Goal: Information Seeking & Learning: Learn about a topic

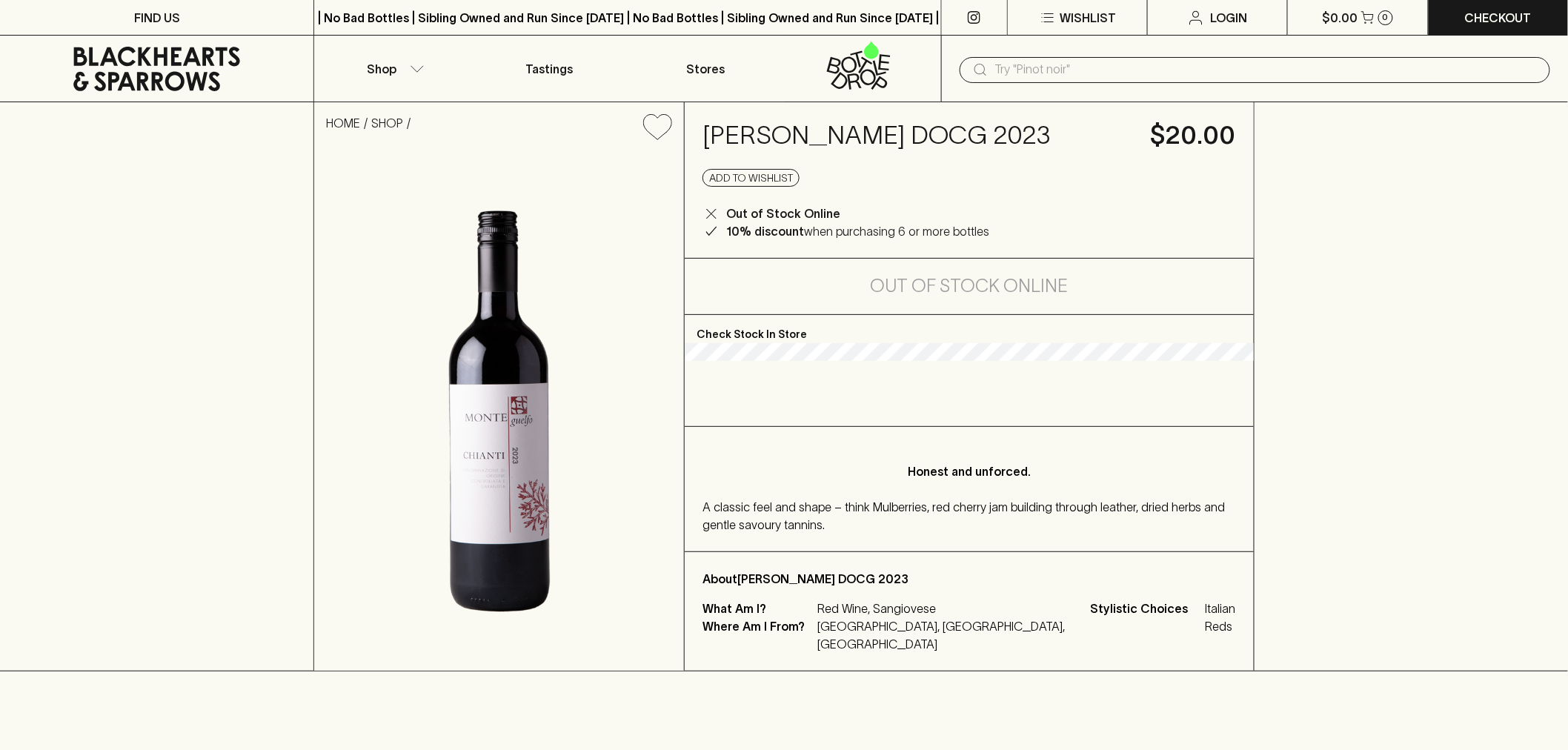
click at [732, 531] on span "A classic feel and shape – think Mulberries, red cherry jam building through le…" at bounding box center [964, 515] width 522 height 31
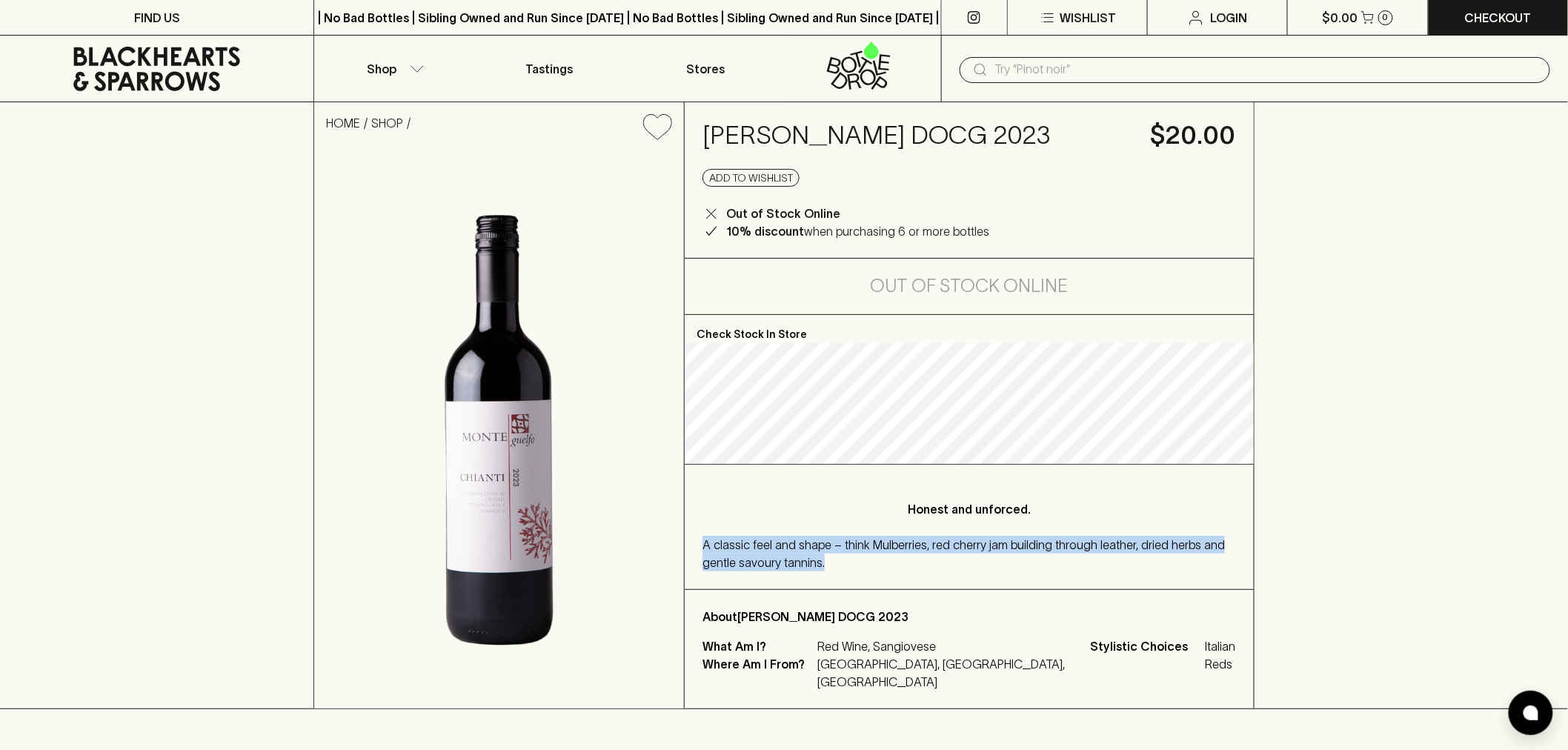
click at [732, 543] on span "A classic feel and shape – think Mulberries, red cherry jam building through le…" at bounding box center [964, 553] width 522 height 31
